Goal: Information Seeking & Learning: Learn about a topic

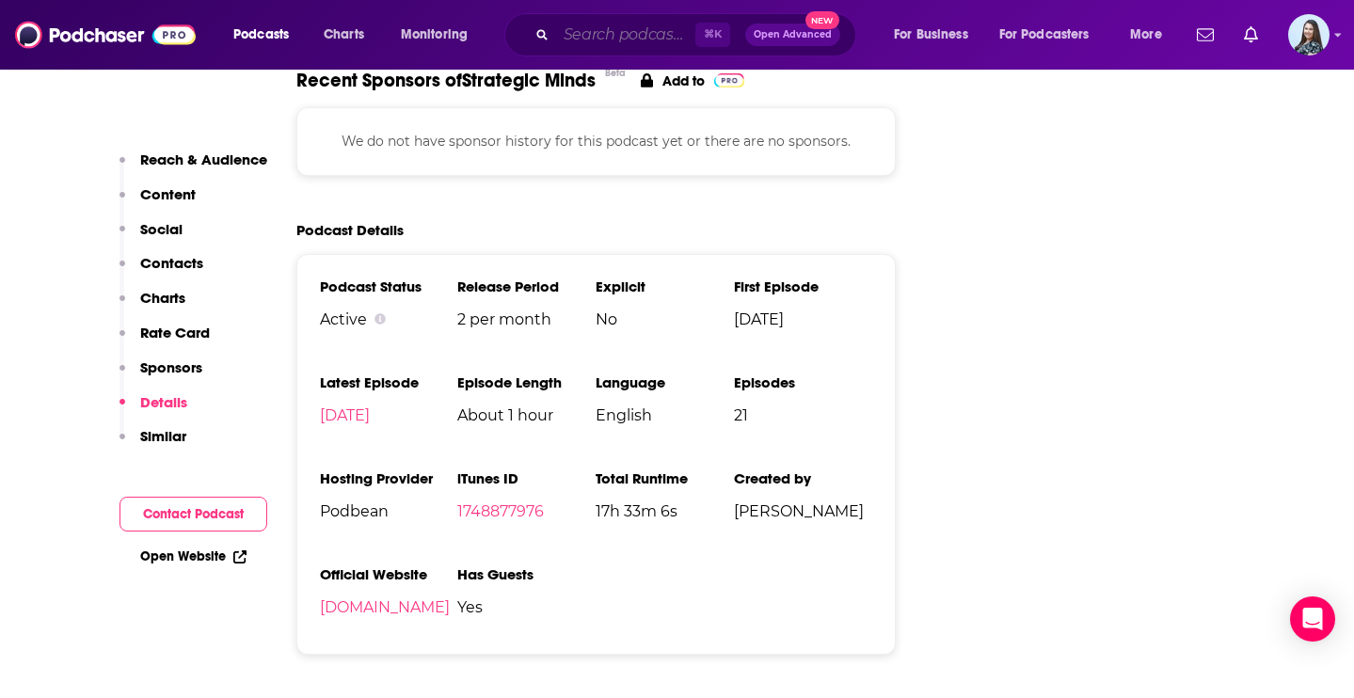
scroll to position [2176, 0]
click at [581, 35] on input "Search podcasts, credits, & more..." at bounding box center [625, 35] width 139 height 30
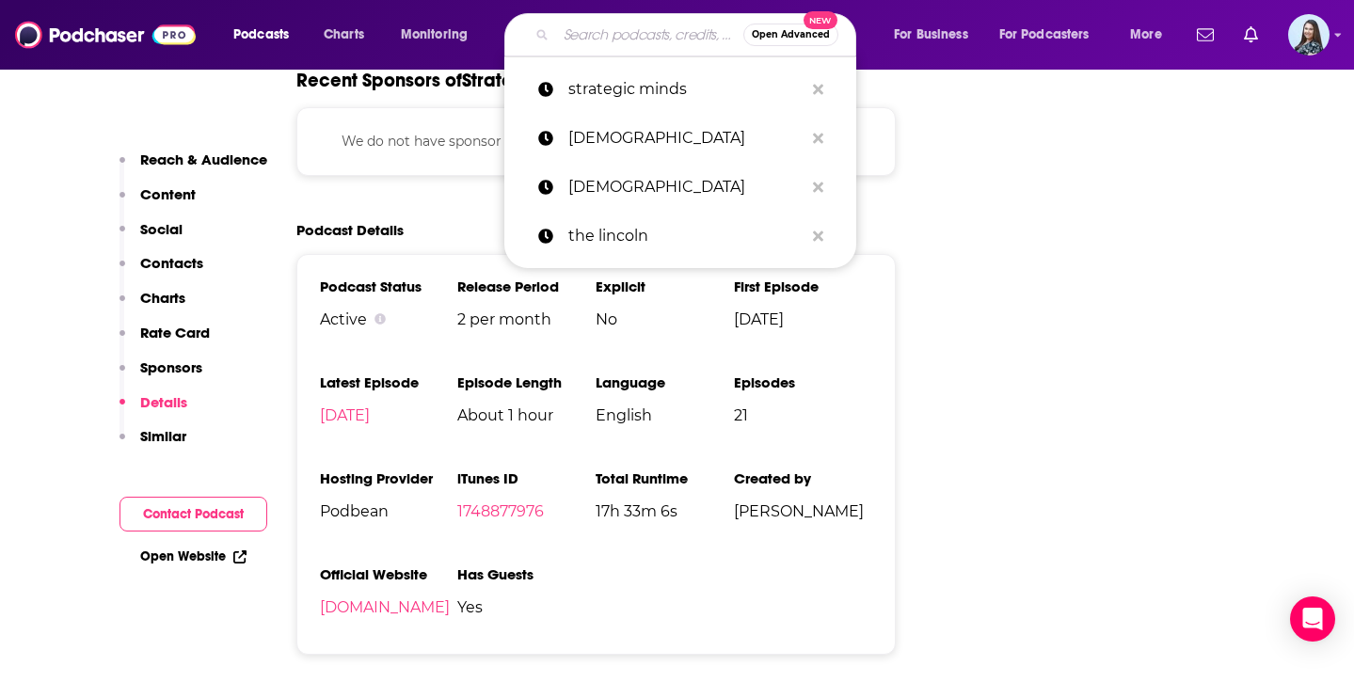
paste input "The Executive Function Podcast"
type input "The Executive Function Podcast"
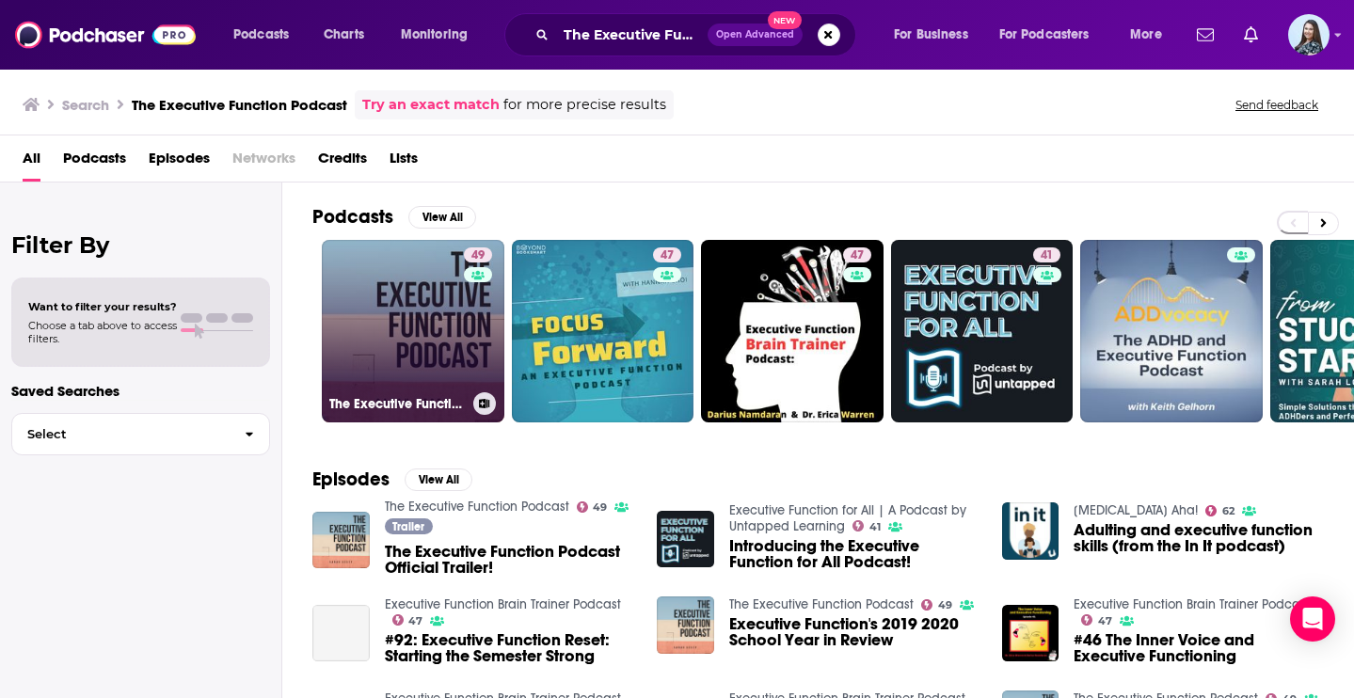
click at [430, 301] on link "49 The Executive Function Podcast" at bounding box center [413, 331] width 183 height 183
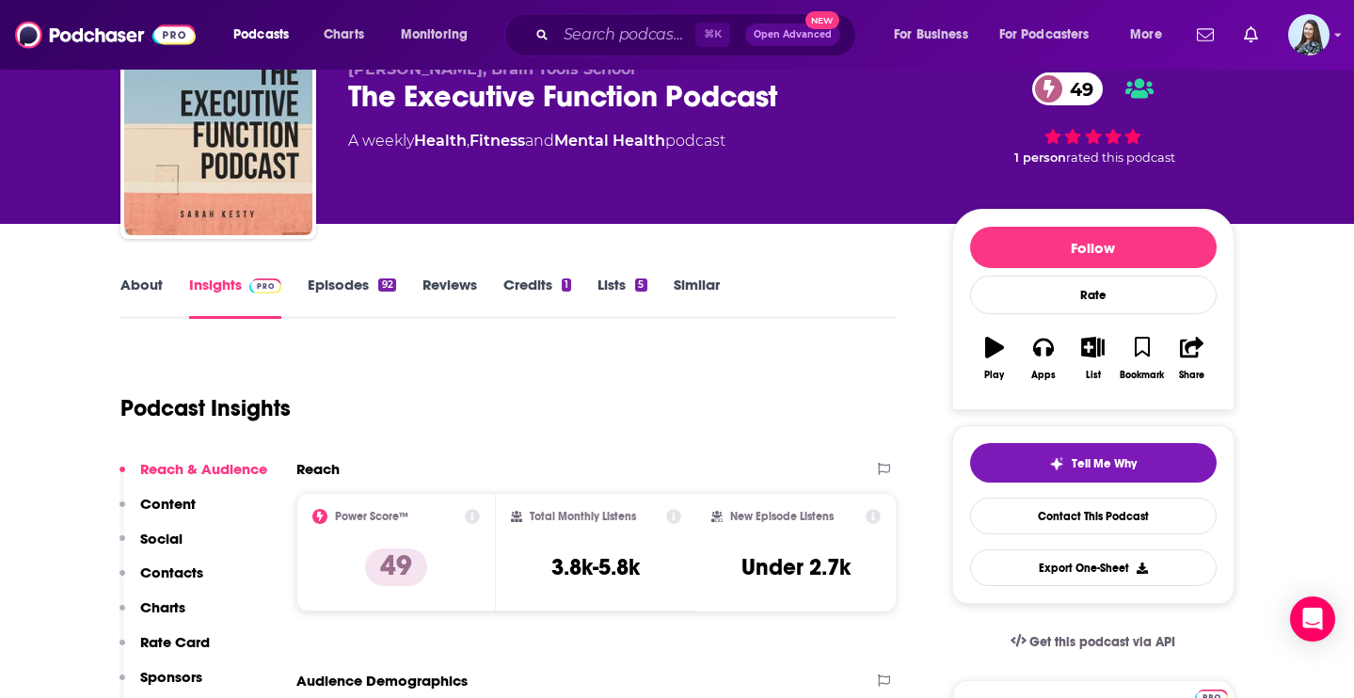
scroll to position [105, 0]
